Goal: Information Seeking & Learning: Learn about a topic

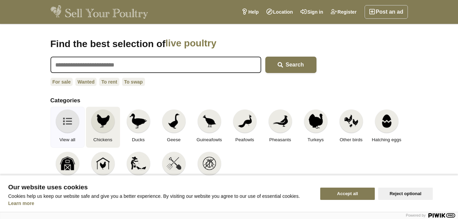
click at [106, 121] on img at bounding box center [102, 120] width 15 height 15
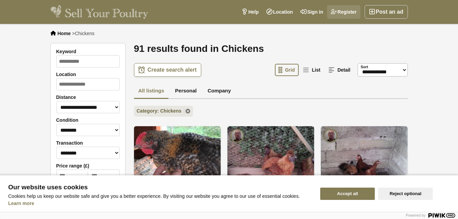
click at [345, 15] on link "Register" at bounding box center [343, 12] width 33 height 14
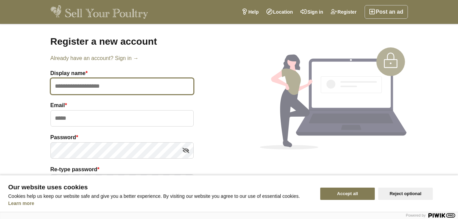
click at [107, 90] on input "text" at bounding box center [121, 86] width 143 height 16
type input "*******"
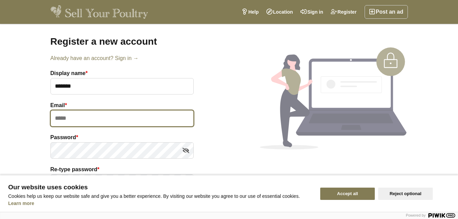
click at [87, 122] on input "email" at bounding box center [121, 118] width 143 height 16
type input "**********"
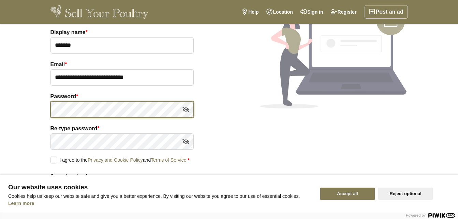
scroll to position [42, 0]
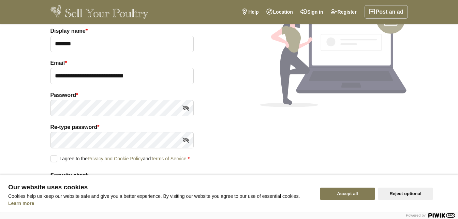
click at [366, 197] on button "Accept all" at bounding box center [347, 193] width 55 height 12
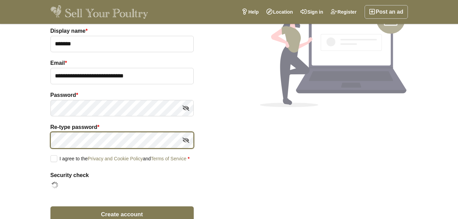
scroll to position [56, 0]
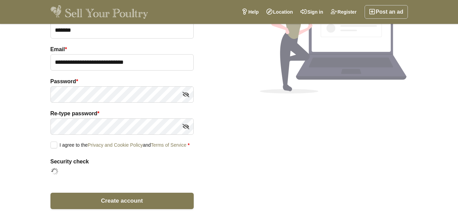
click at [55, 148] on form "**********" at bounding box center [121, 111] width 143 height 196
click at [55, 142] on label "I agree to the Privacy and Cookie Policy and Terms of Service *" at bounding box center [119, 144] width 139 height 6
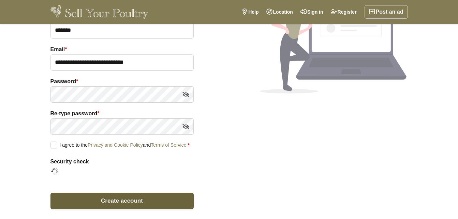
click at [144, 201] on button "Create account" at bounding box center [121, 201] width 143 height 16
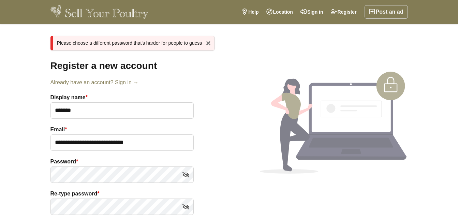
click at [176, 42] on div "x Please choose a different password that's harder for people to guess" at bounding box center [132, 43] width 164 height 15
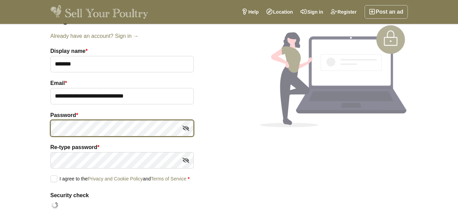
scroll to position [51, 0]
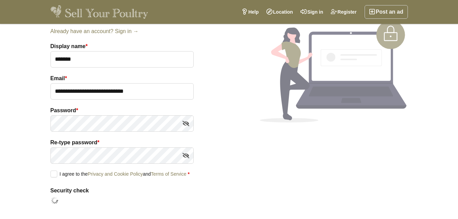
click at [53, 178] on form "**********" at bounding box center [121, 140] width 143 height 196
click at [52, 176] on label "I agree to the Privacy and Cookie Policy and Terms of Service *" at bounding box center [119, 173] width 139 height 6
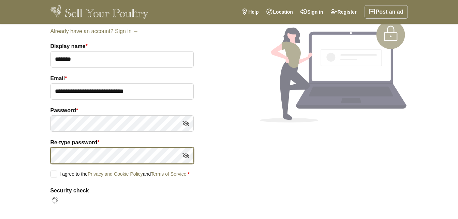
scroll to position [106, 0]
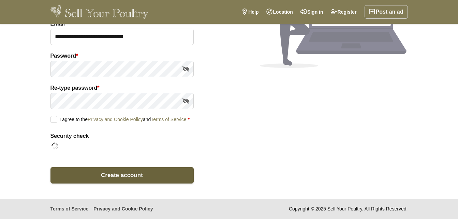
click at [121, 174] on span "Create account" at bounding box center [122, 175] width 42 height 6
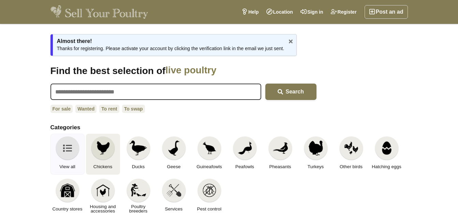
click at [104, 142] on img at bounding box center [102, 147] width 15 height 15
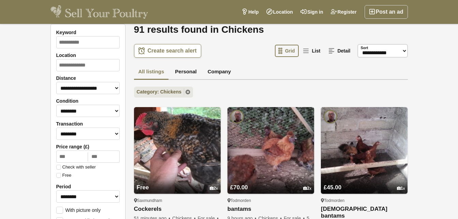
scroll to position [87, 0]
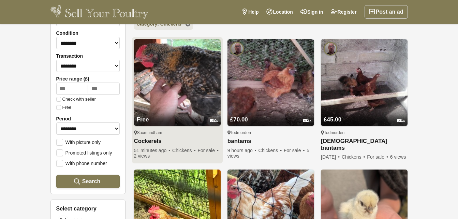
click at [205, 88] on img at bounding box center [177, 82] width 87 height 87
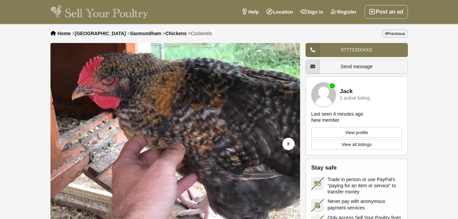
click at [339, 134] on link "View profile" at bounding box center [356, 132] width 91 height 10
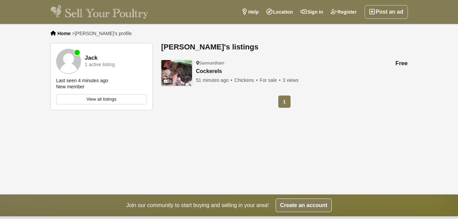
click at [133, 97] on link "View all listings" at bounding box center [101, 99] width 91 height 10
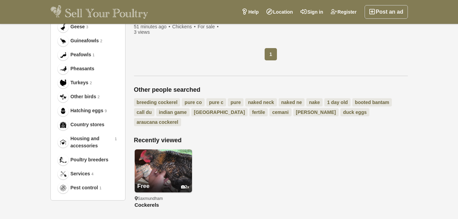
scroll to position [307, 0]
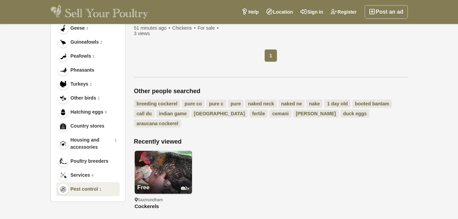
click at [90, 190] on span "Pest control" at bounding box center [85, 188] width 28 height 7
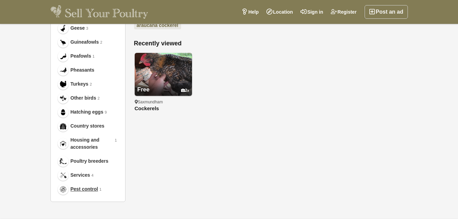
click at [90, 190] on span "Pest control" at bounding box center [85, 188] width 28 height 7
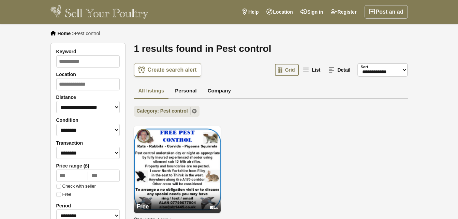
scroll to position [307, 0]
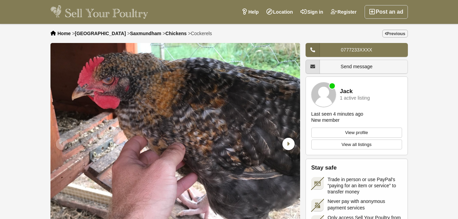
click at [345, 67] on span "Send message" at bounding box center [356, 66] width 32 height 5
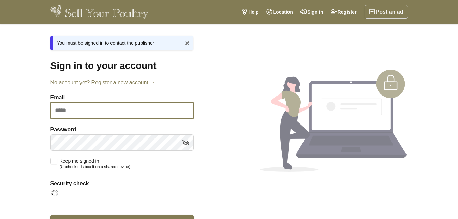
type input "**********"
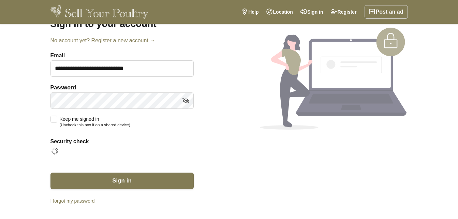
scroll to position [48, 0]
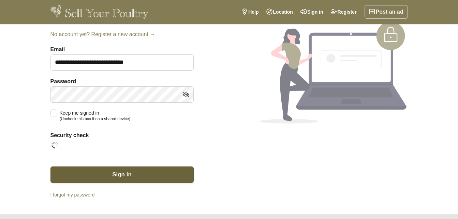
click at [128, 171] on span "Sign in" at bounding box center [121, 174] width 19 height 6
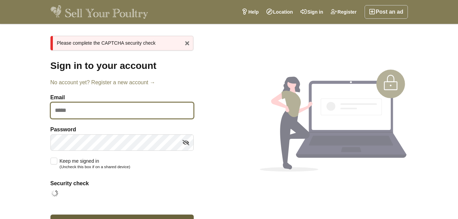
type input "**********"
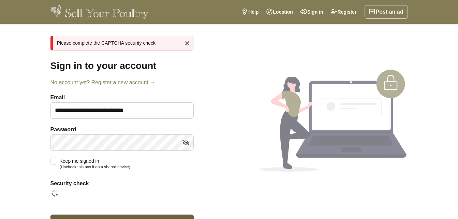
click at [187, 216] on button "Sign in" at bounding box center [121, 222] width 143 height 16
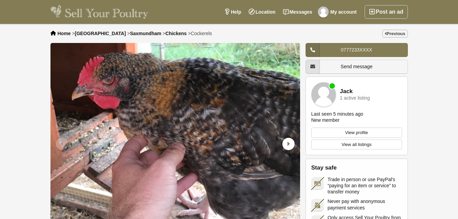
click at [394, 63] on link "Send message" at bounding box center [356, 67] width 102 height 14
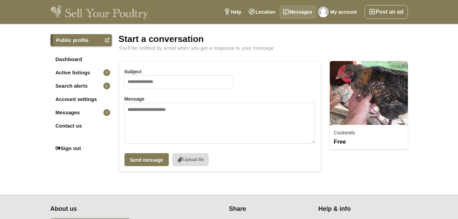
click at [308, 14] on link "Messages" at bounding box center [297, 12] width 37 height 14
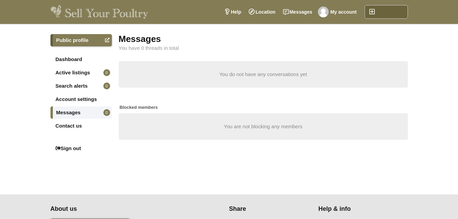
click at [400, 11] on link "Post an ad" at bounding box center [385, 12] width 43 height 14
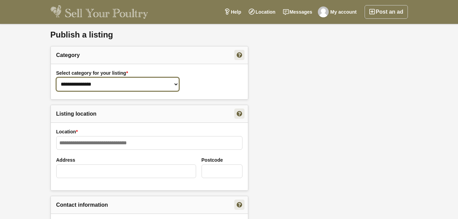
click at [173, 83] on select "**********" at bounding box center [117, 84] width 123 height 14
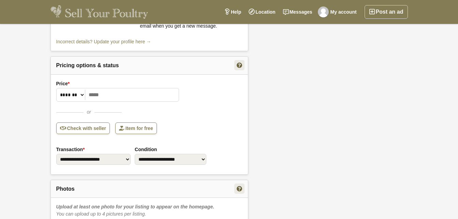
scroll to position [286, 0]
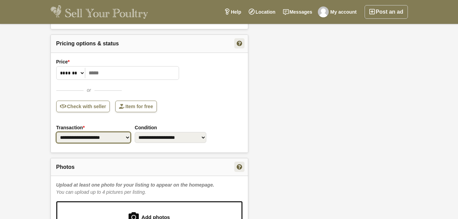
click at [131, 138] on select "**********" at bounding box center [93, 137] width 75 height 11
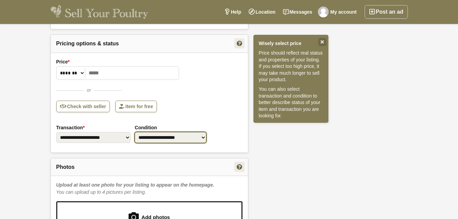
click at [188, 141] on select "**********" at bounding box center [171, 137] width 72 height 11
click at [303, 153] on div "**********" at bounding box center [229, 86] width 368 height 684
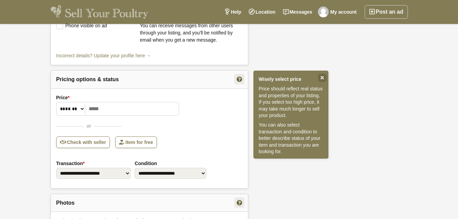
scroll to position [243, 0]
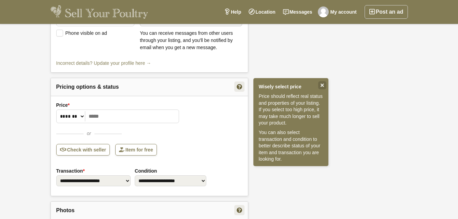
click at [81, 16] on img at bounding box center [99, 12] width 98 height 14
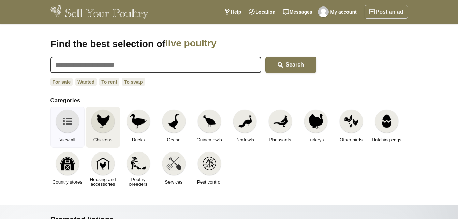
click at [110, 120] on div at bounding box center [102, 120] width 23 height 23
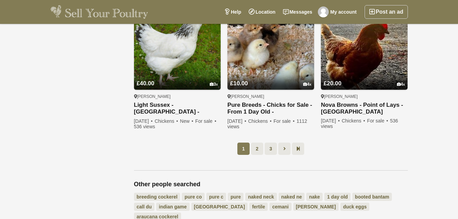
scroll to position [519, 0]
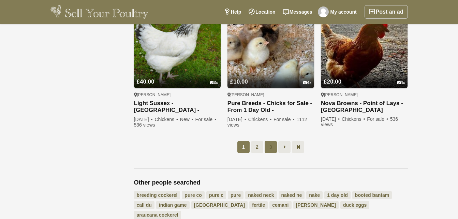
click at [272, 146] on link "3" at bounding box center [270, 147] width 12 height 12
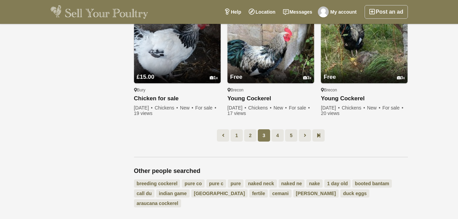
scroll to position [533, 0]
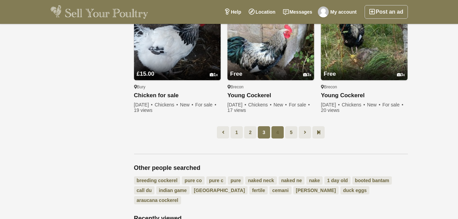
click at [277, 135] on link "4" at bounding box center [277, 132] width 12 height 12
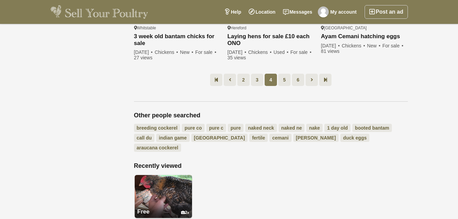
scroll to position [571, 0]
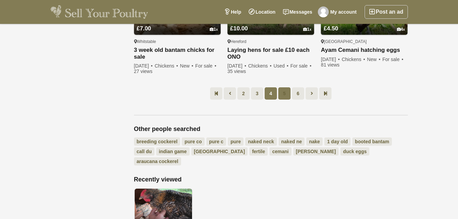
click at [285, 94] on link "5" at bounding box center [284, 93] width 12 height 12
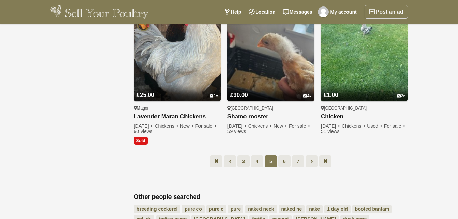
scroll to position [516, 0]
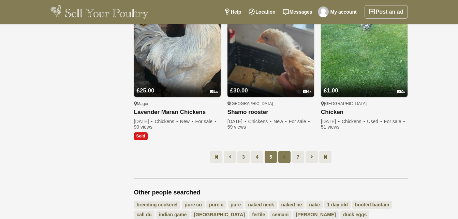
click at [287, 160] on link "6" at bounding box center [284, 157] width 12 height 12
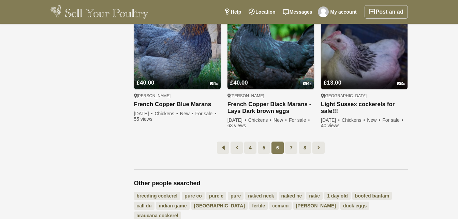
scroll to position [536, 0]
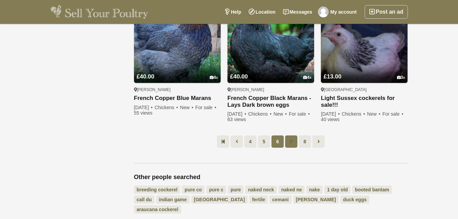
click at [291, 139] on link "7" at bounding box center [291, 141] width 12 height 12
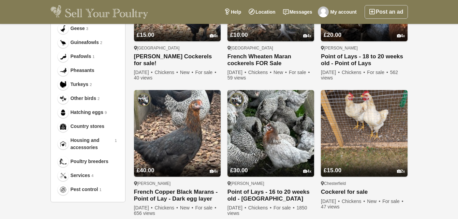
scroll to position [310, 0]
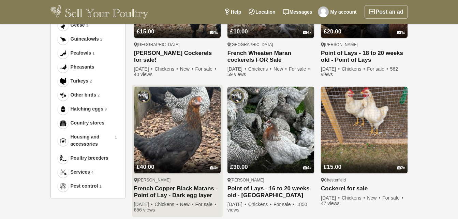
click at [161, 139] on img at bounding box center [177, 130] width 87 height 87
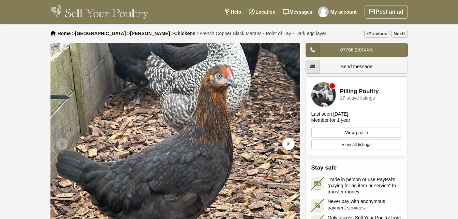
click at [379, 144] on link "View all listings" at bounding box center [356, 144] width 91 height 10
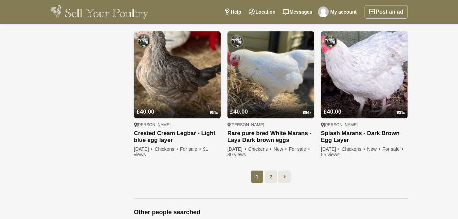
scroll to position [614, 0]
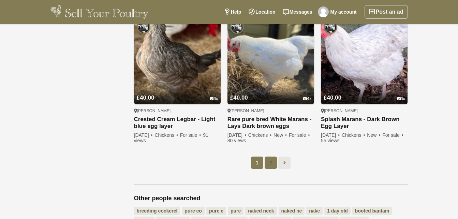
click at [268, 165] on link "2" at bounding box center [270, 162] width 12 height 12
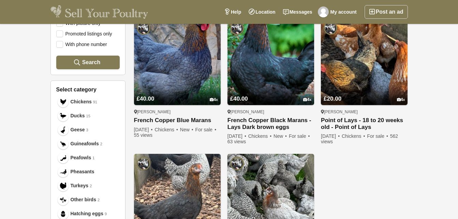
scroll to position [211, 0]
